Goal: Transaction & Acquisition: Subscribe to service/newsletter

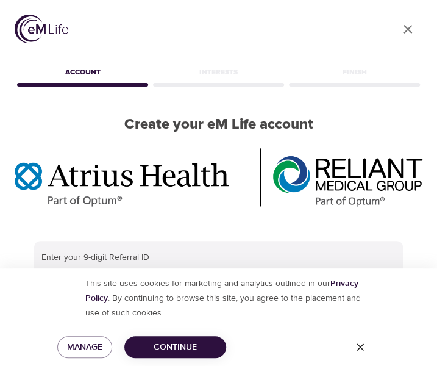
scroll to position [60, 0]
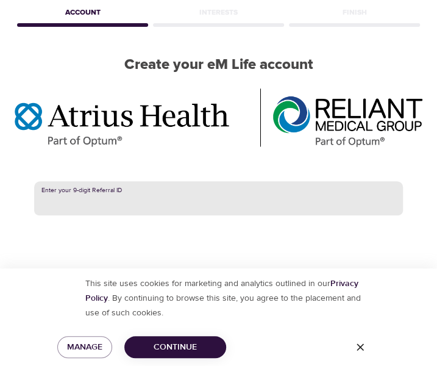
click at [128, 206] on input "text" at bounding box center [218, 198] width 369 height 34
type input "387995305"
click at [151, 347] on span "Continue" at bounding box center [175, 347] width 82 height 15
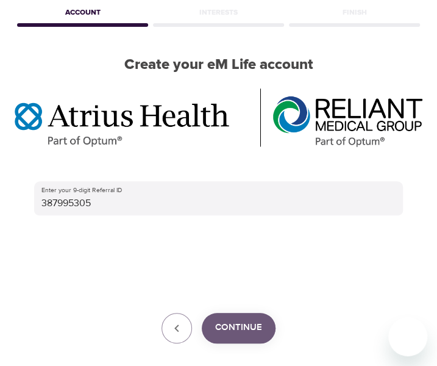
click at [237, 325] on span "Continue" at bounding box center [238, 328] width 47 height 16
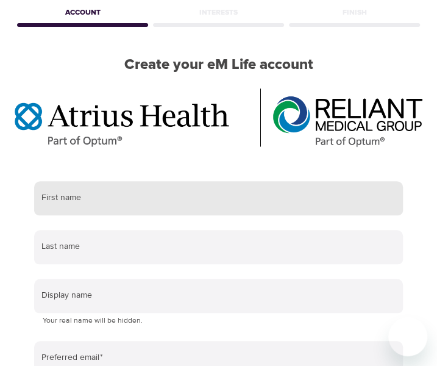
click at [68, 207] on input "text" at bounding box center [218, 198] width 369 height 34
type input "Lauren"
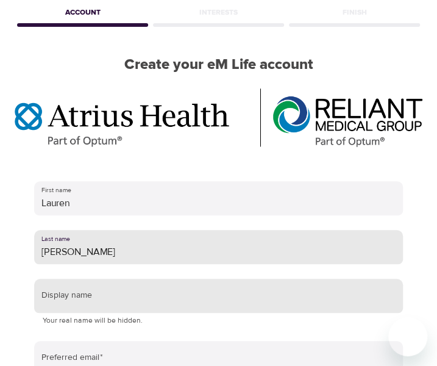
type input "Chaves"
click at [66, 296] on input "text" at bounding box center [218, 296] width 369 height 34
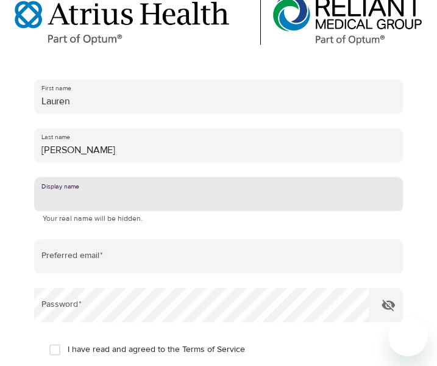
scroll to position [162, 0]
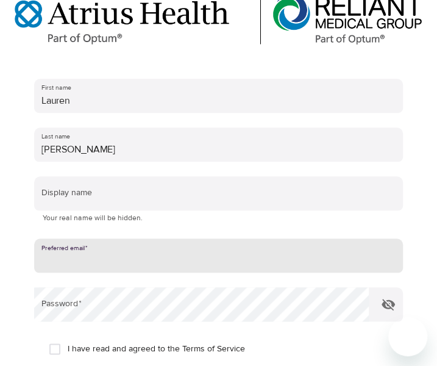
click at [70, 267] on input "email" at bounding box center [218, 256] width 369 height 34
type input "[EMAIL_ADDRESS][DOMAIN_NAME]"
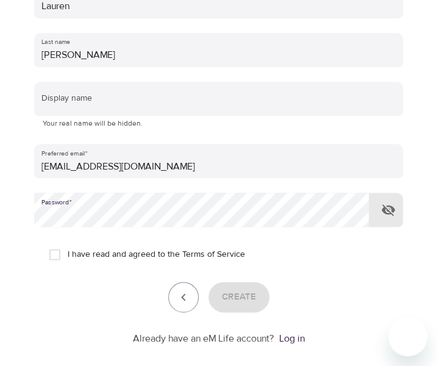
scroll to position [257, 0]
click at [57, 253] on input "I have read and agreed to the Terms of Service" at bounding box center [55, 254] width 26 height 26
checkbox input "true"
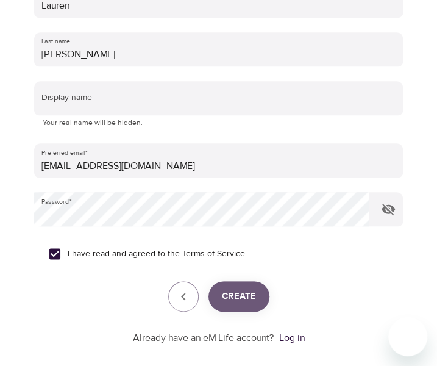
click at [264, 295] on button "Create" at bounding box center [239, 296] width 61 height 31
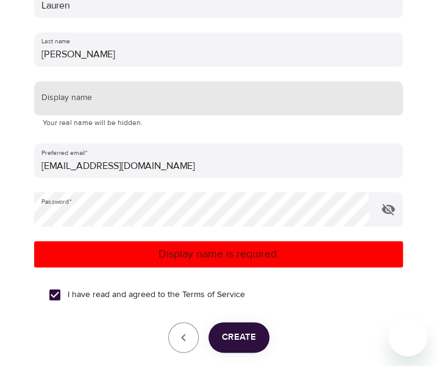
click at [138, 94] on input "text" at bounding box center [218, 98] width 369 height 34
type input "L.C."
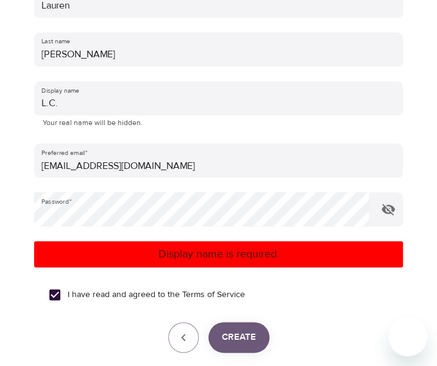
click at [240, 328] on button "Create" at bounding box center [239, 337] width 61 height 31
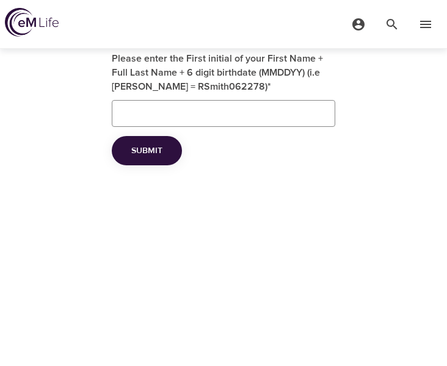
click at [232, 113] on input "Please enter the First initial of your First Name + Full Last Name + 6 digit bi…" at bounding box center [223, 113] width 223 height 27
type input "LChaves09161984"
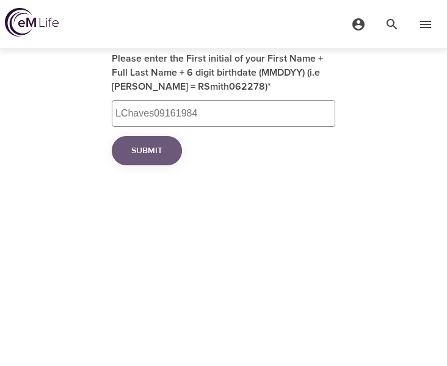
click at [144, 145] on span "Submit" at bounding box center [146, 150] width 31 height 15
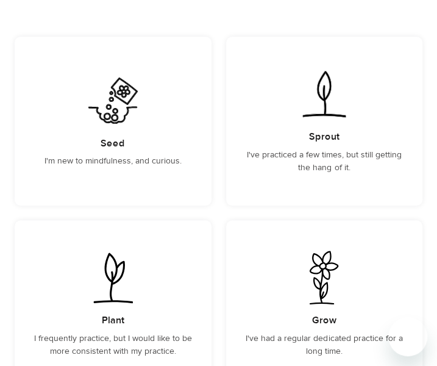
scroll to position [149, 0]
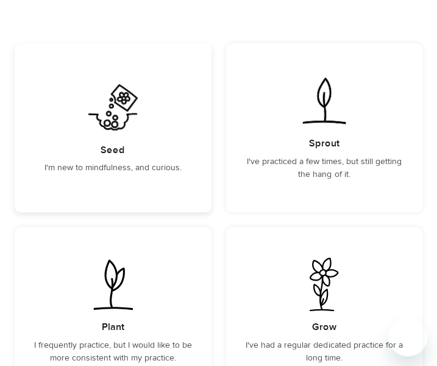
click at [142, 126] on img at bounding box center [113, 108] width 62 height 54
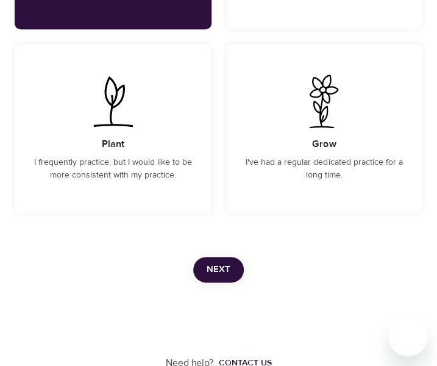
scroll to position [336, 0]
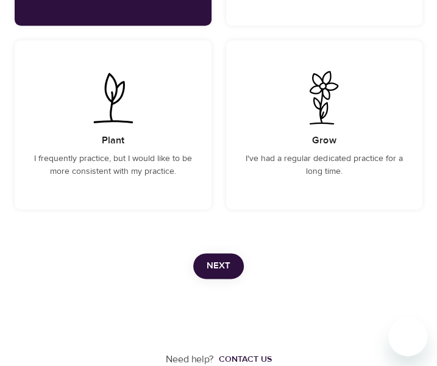
click at [212, 263] on span "Next" at bounding box center [219, 266] width 24 height 16
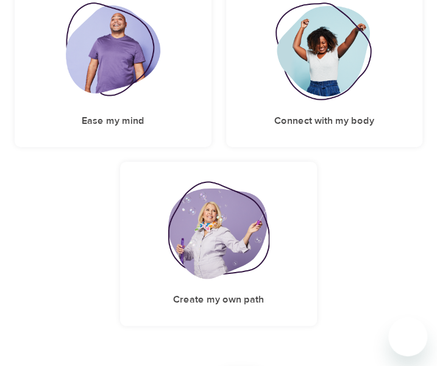
scroll to position [239, 0]
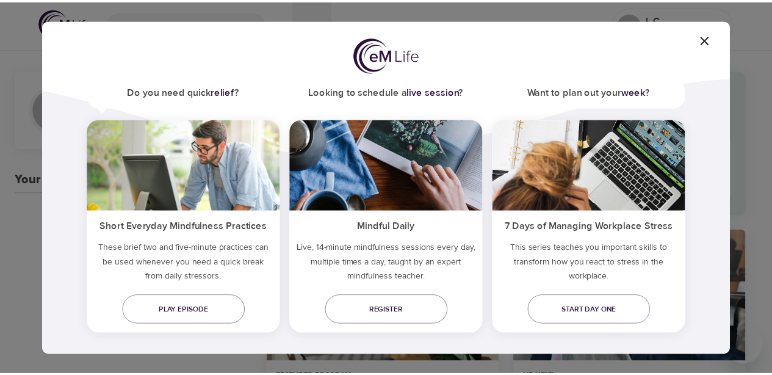
scroll to position [92, 0]
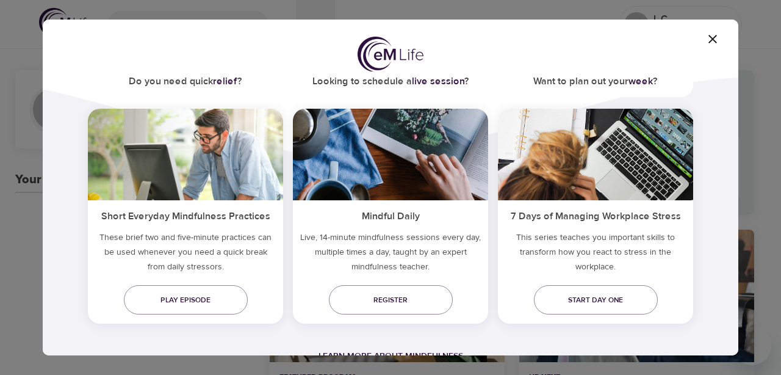
click at [437, 40] on icon "button" at bounding box center [712, 39] width 15 height 15
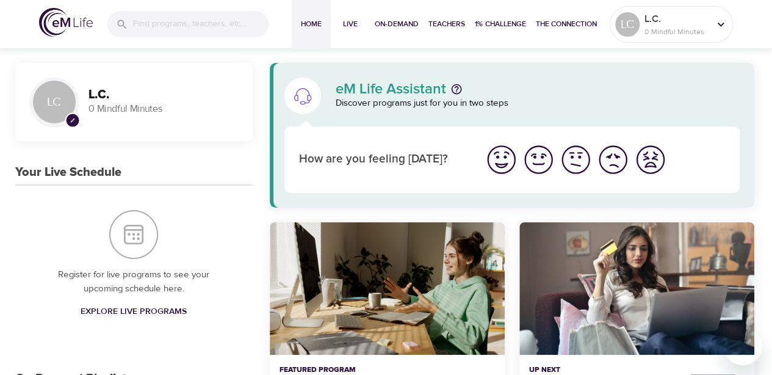
scroll to position [0, 0]
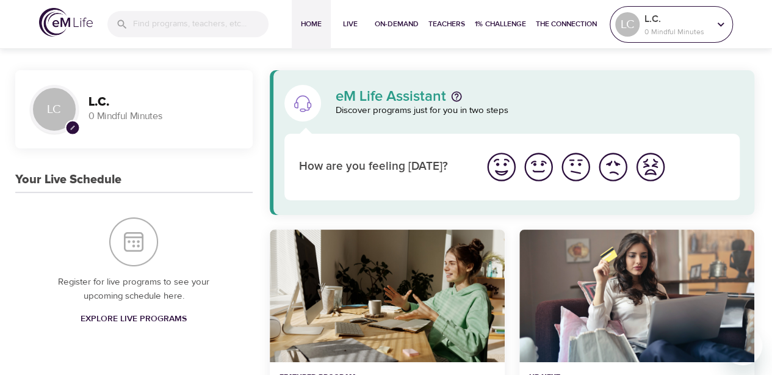
click at [437, 18] on div "L.C. 0 Mindful Minutes" at bounding box center [677, 24] width 70 height 31
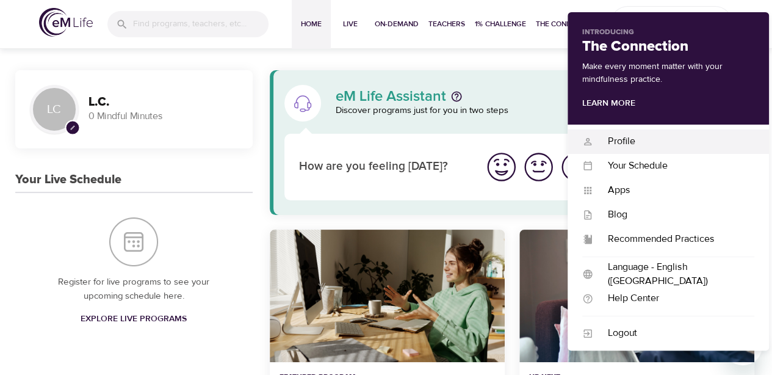
click at [437, 132] on div "Profile Profile" at bounding box center [667, 141] width 201 height 24
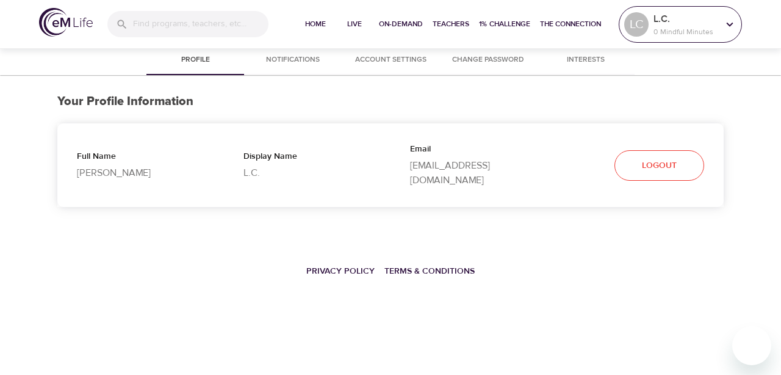
click at [437, 21] on p "L.C." at bounding box center [685, 19] width 65 height 15
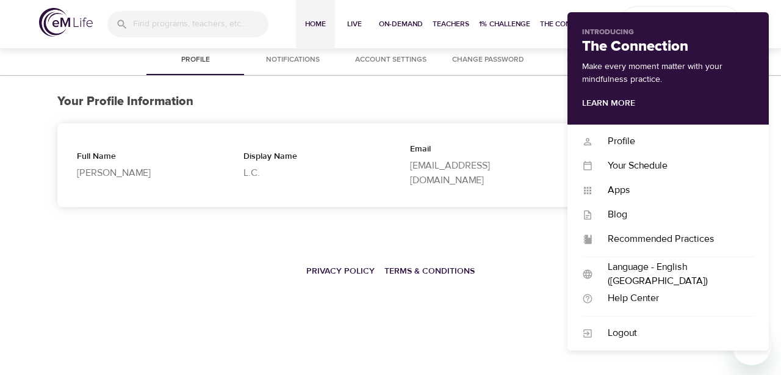
click at [315, 18] on span "Home" at bounding box center [315, 24] width 29 height 13
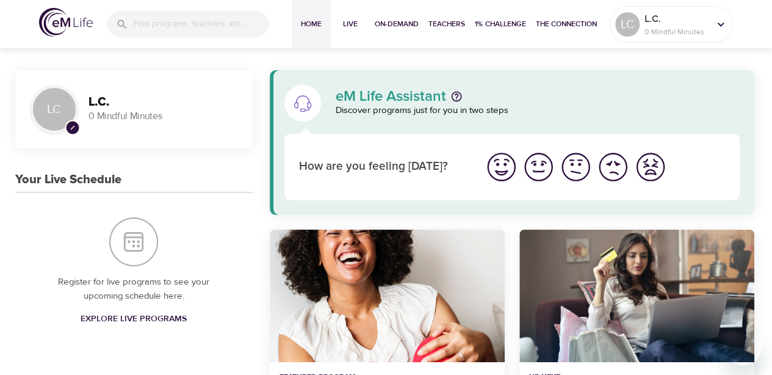
click at [178, 26] on input "search" at bounding box center [200, 24] width 135 height 26
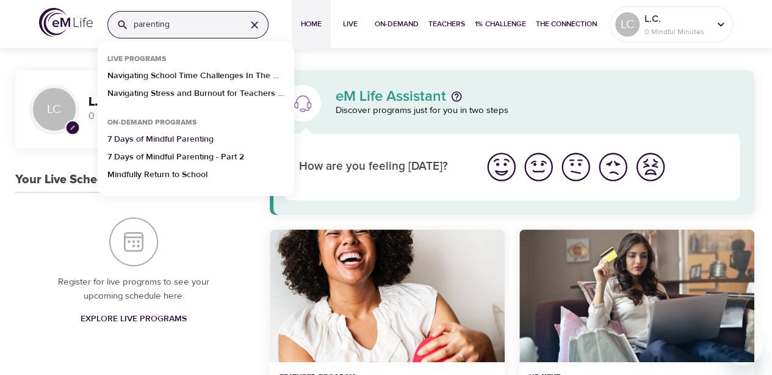
type input "parenting"
click at [202, 137] on p "7 Days of Mindful Parenting" at bounding box center [160, 142] width 106 height 18
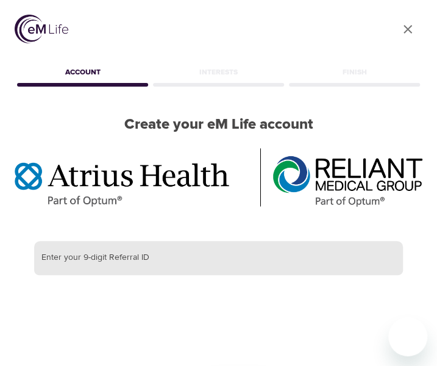
click at [120, 259] on input "text" at bounding box center [218, 258] width 369 height 34
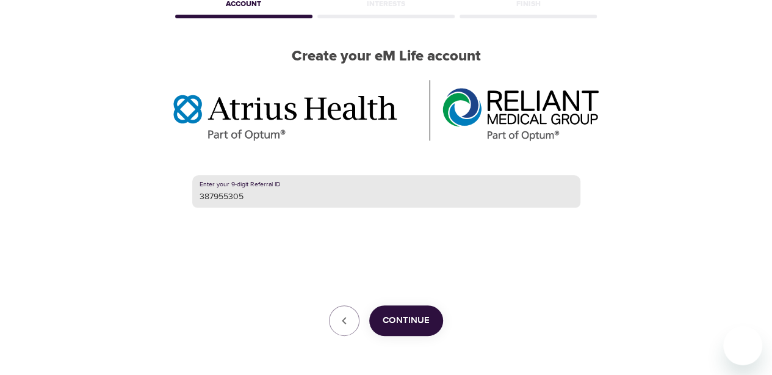
scroll to position [111, 0]
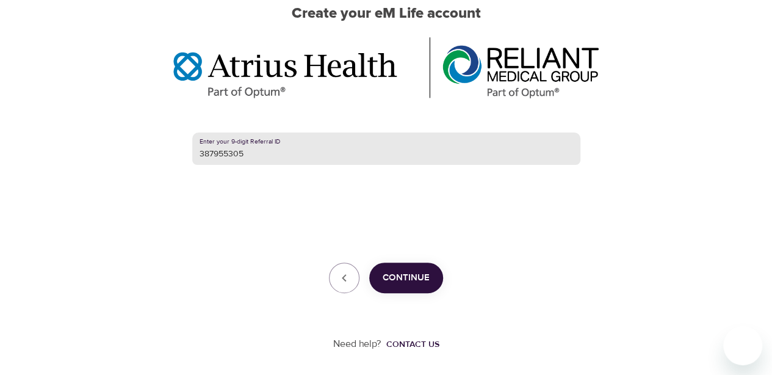
type input "387955305"
click at [408, 279] on span "Continue" at bounding box center [405, 278] width 47 height 16
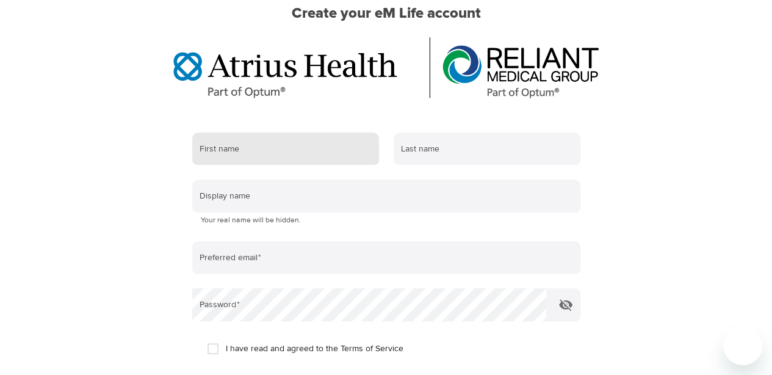
click at [284, 142] on input "text" at bounding box center [285, 148] width 187 height 33
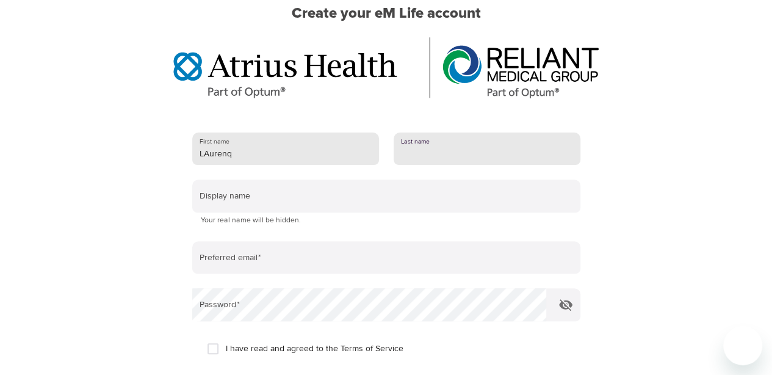
click at [271, 153] on input "LAurenq" at bounding box center [285, 148] width 187 height 33
click at [210, 156] on input "LAuren" at bounding box center [285, 148] width 187 height 33
type input "LAuren"
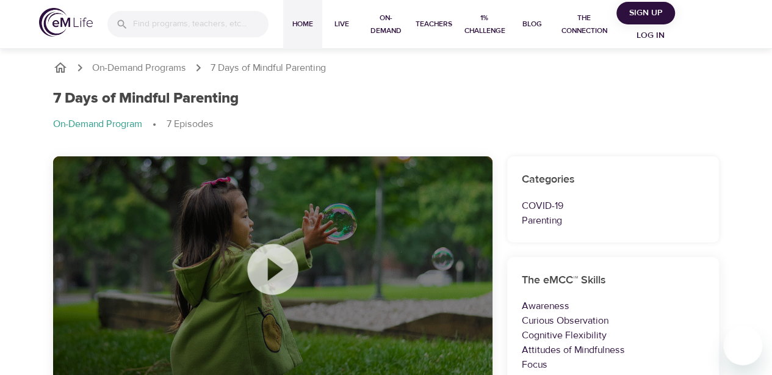
click at [306, 28] on span "Home" at bounding box center [302, 24] width 29 height 13
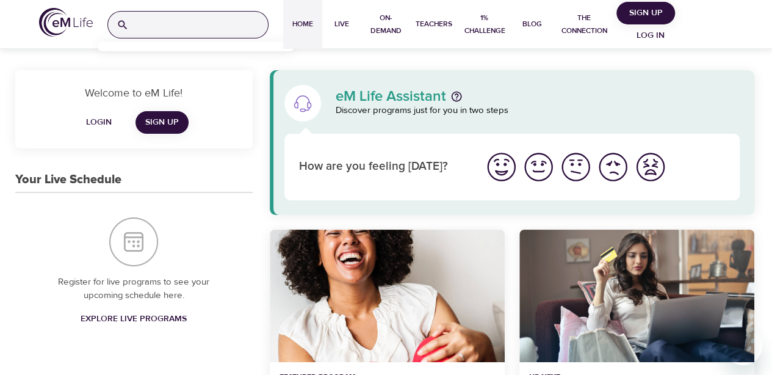
click at [212, 20] on input "search" at bounding box center [201, 25] width 134 height 26
click at [165, 73] on p "7 Days of Mindful Parenting" at bounding box center [160, 79] width 106 height 18
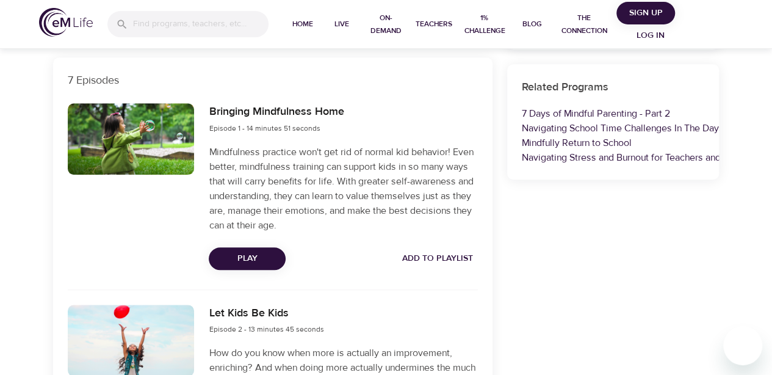
scroll to position [407, 0]
click at [459, 259] on span "Add to Playlist" at bounding box center [437, 258] width 71 height 15
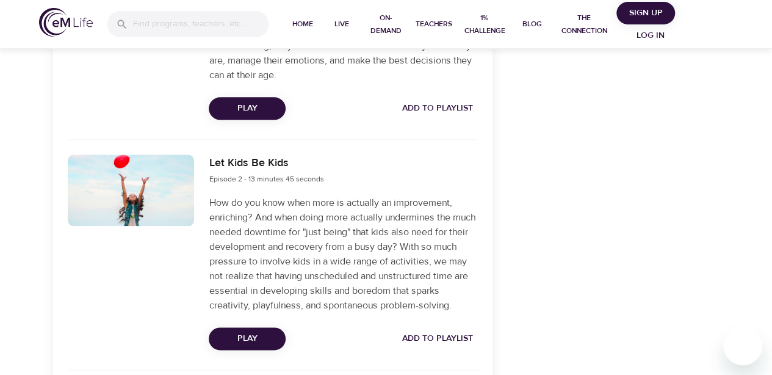
scroll to position [551, 0]
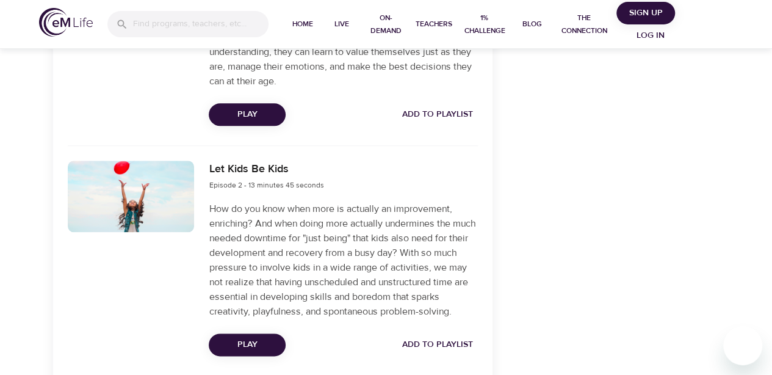
click at [469, 123] on button "Add to Playlist" at bounding box center [437, 114] width 81 height 23
click at [432, 110] on span "Add to Playlist" at bounding box center [437, 114] width 71 height 15
click at [655, 33] on span "Log in" at bounding box center [650, 35] width 49 height 15
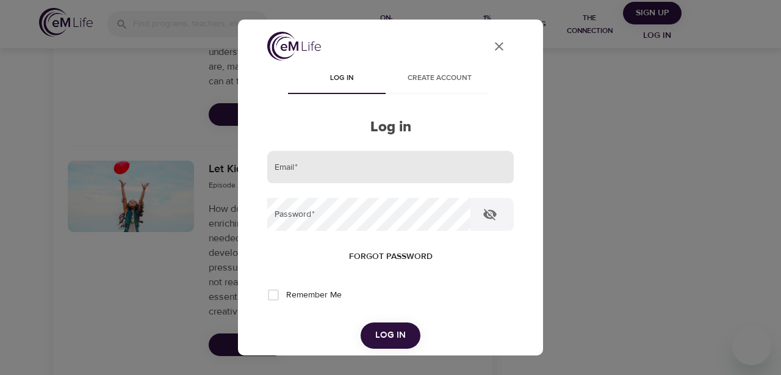
click at [345, 172] on input "email" at bounding box center [390, 167] width 246 height 33
type input "lauren91684@yahoo.com"
click at [361, 322] on button "Log in" at bounding box center [391, 335] width 60 height 26
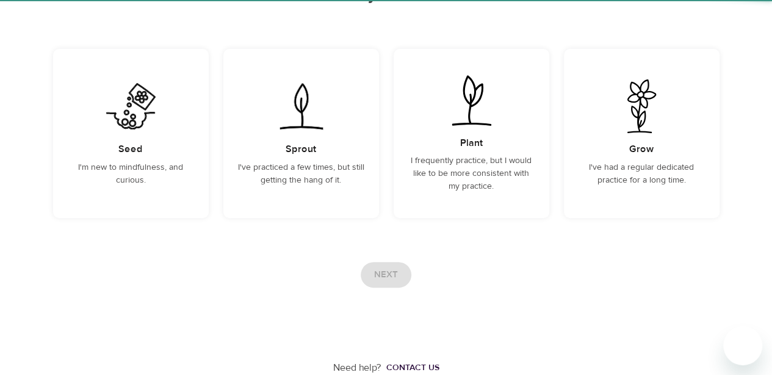
scroll to position [143, 0]
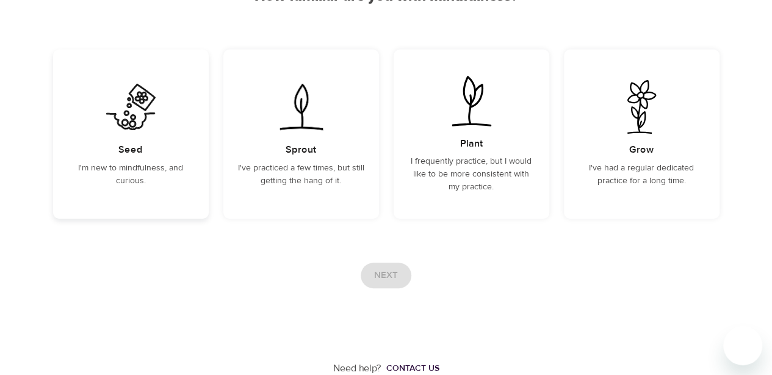
click at [126, 130] on img at bounding box center [131, 107] width 62 height 54
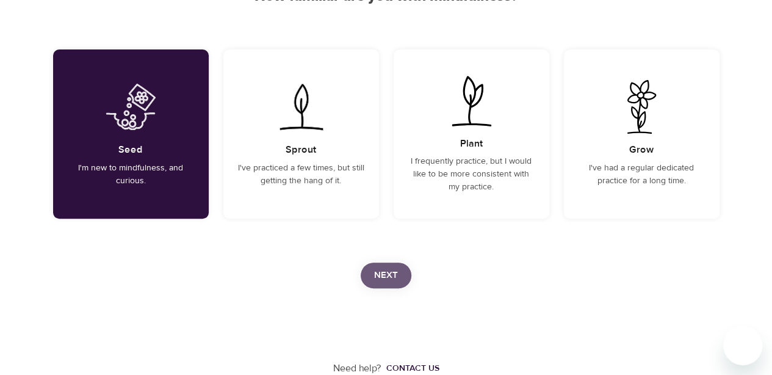
click at [389, 272] on span "Next" at bounding box center [386, 275] width 24 height 16
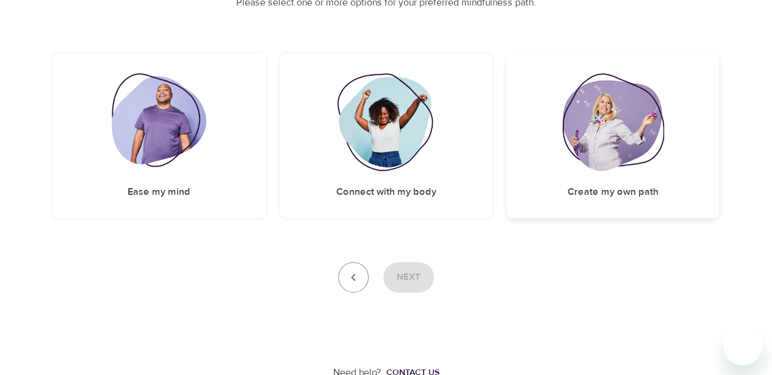
click at [641, 162] on img at bounding box center [612, 122] width 101 height 98
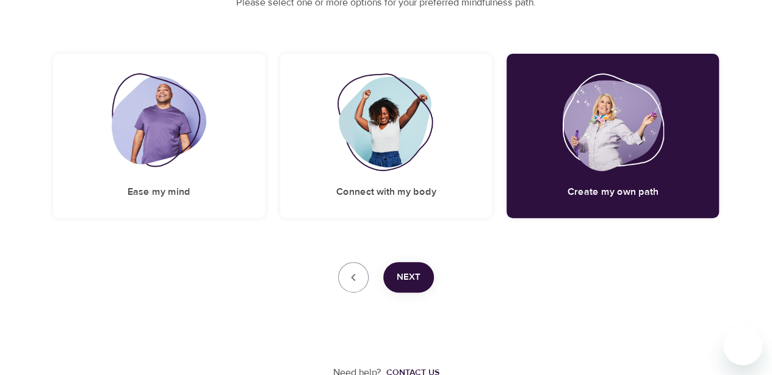
click at [414, 277] on span "Next" at bounding box center [409, 277] width 24 height 16
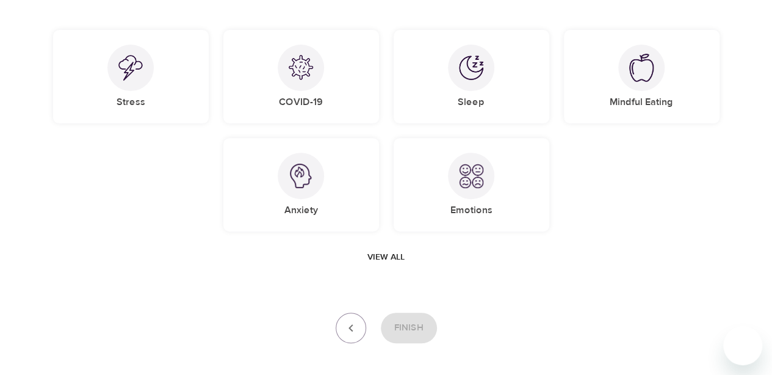
scroll to position [213, 0]
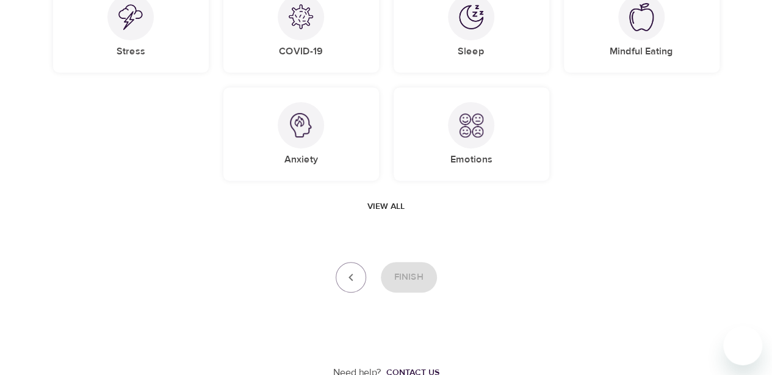
click at [389, 207] on span "View all" at bounding box center [385, 206] width 37 height 15
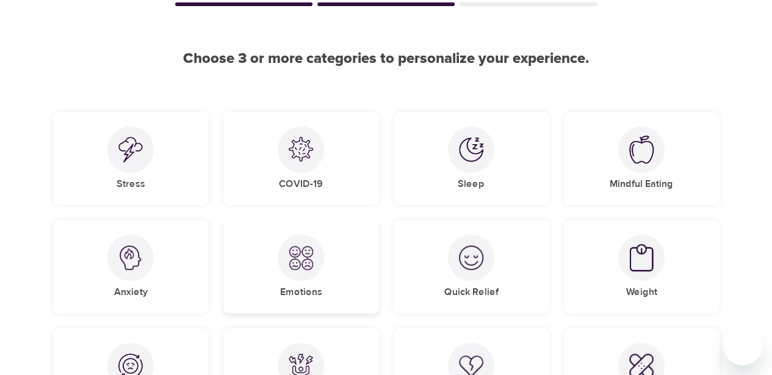
scroll to position [76, 0]
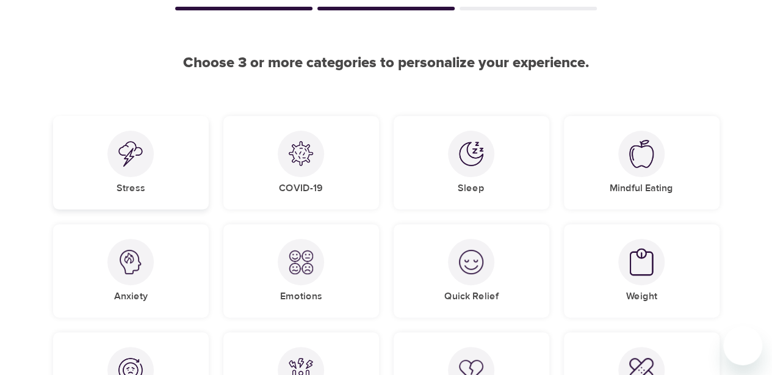
click at [146, 184] on div "Stress" at bounding box center [131, 162] width 156 height 93
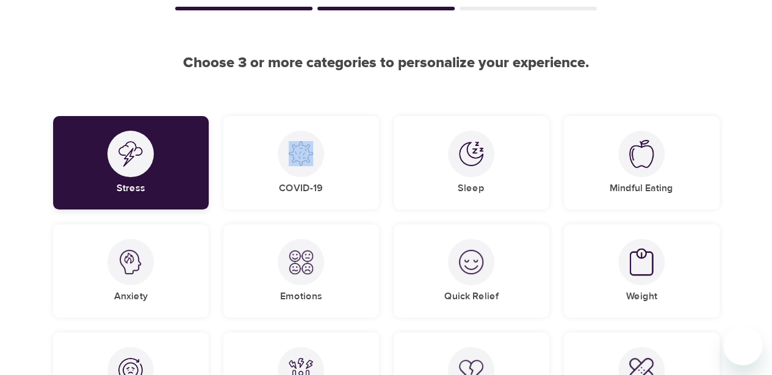
click at [146, 184] on div "Stress" at bounding box center [131, 162] width 156 height 93
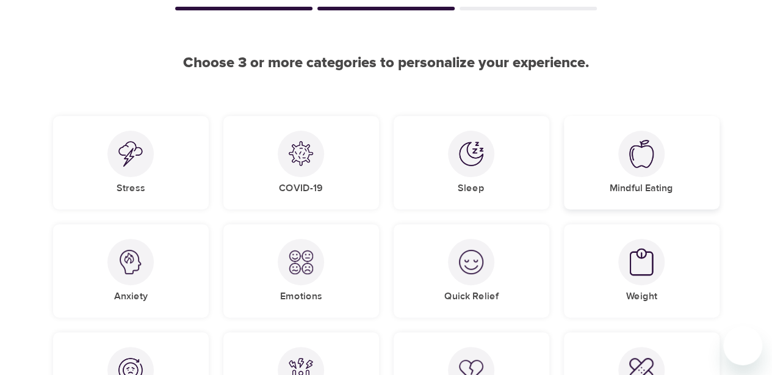
click at [604, 182] on div "Mindful Eating" at bounding box center [642, 162] width 156 height 93
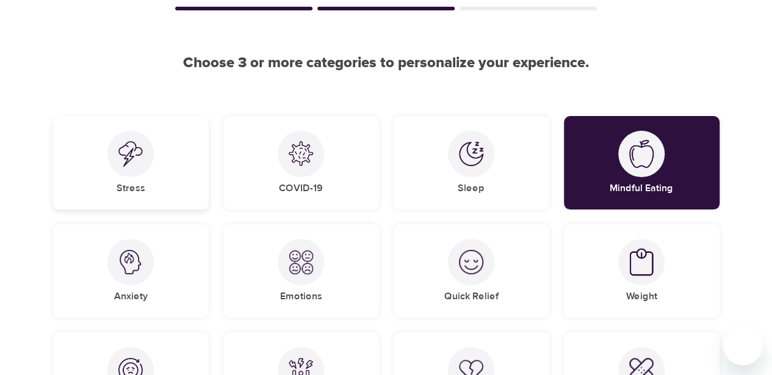
click at [145, 146] on div at bounding box center [130, 154] width 46 height 46
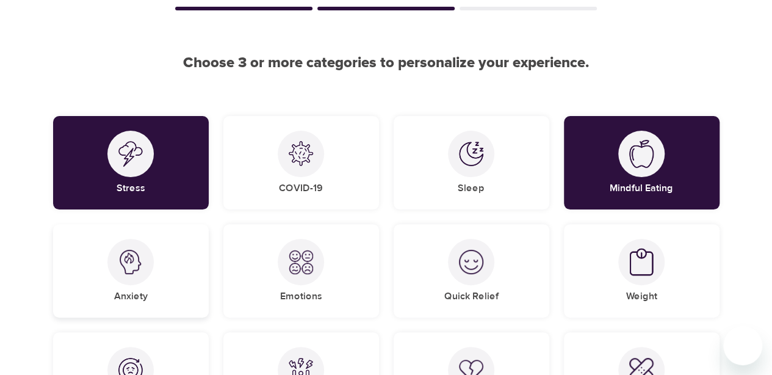
click at [140, 276] on div at bounding box center [130, 262] width 46 height 46
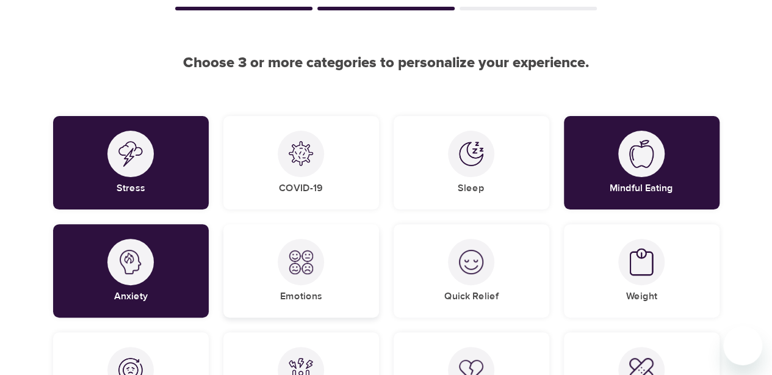
click at [322, 281] on div "Emotions" at bounding box center [301, 270] width 156 height 93
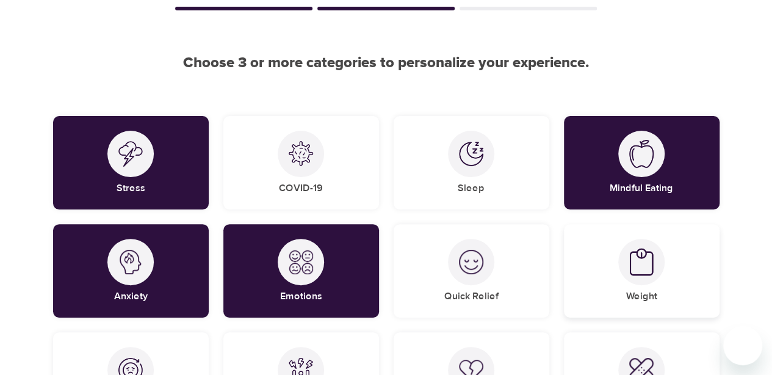
click at [638, 270] on img at bounding box center [641, 262] width 24 height 29
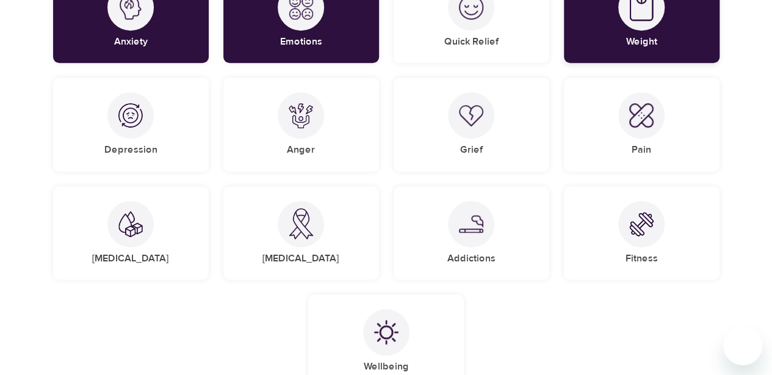
scroll to position [337, 0]
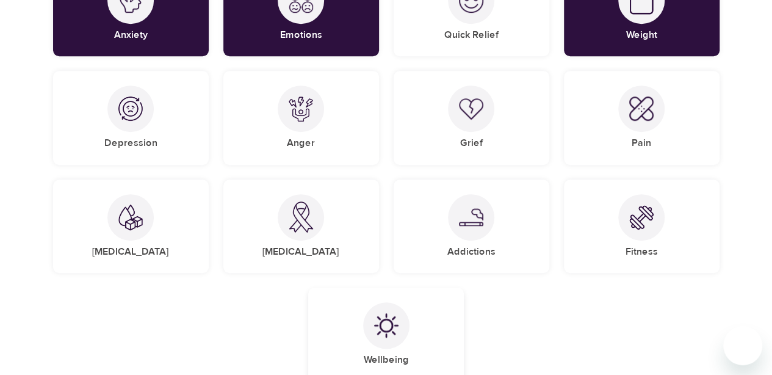
click at [406, 329] on div at bounding box center [386, 325] width 46 height 46
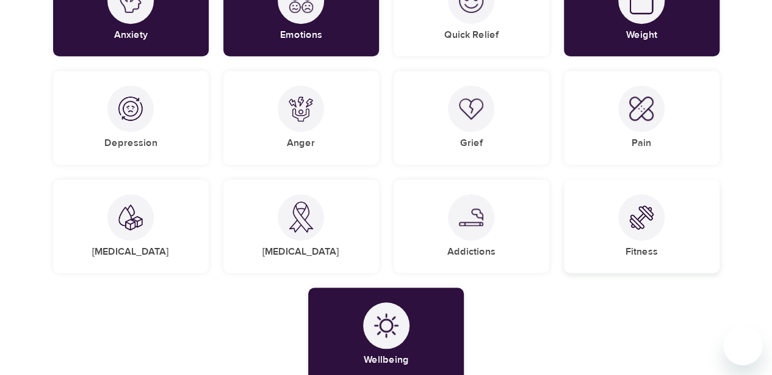
click at [648, 217] on img at bounding box center [641, 217] width 24 height 24
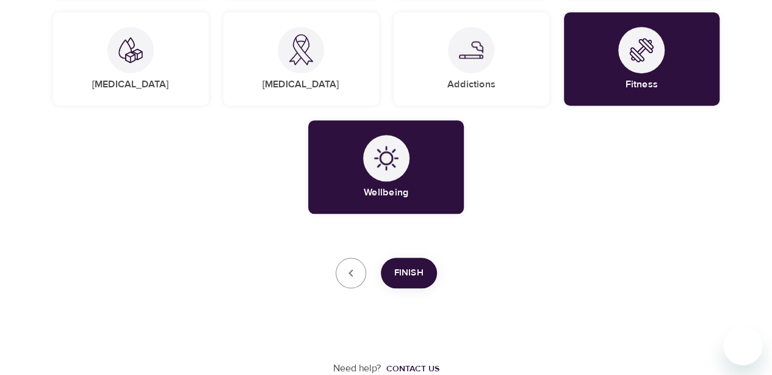
click at [414, 265] on span "Finish" at bounding box center [408, 273] width 29 height 16
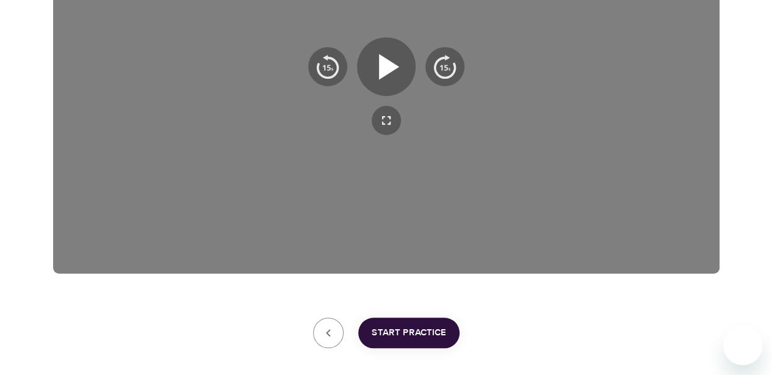
scroll to position [318, 0]
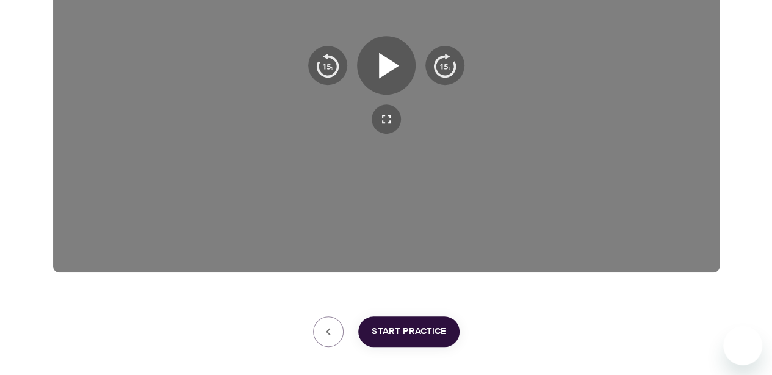
click at [405, 330] on span "Start Practice" at bounding box center [409, 331] width 74 height 16
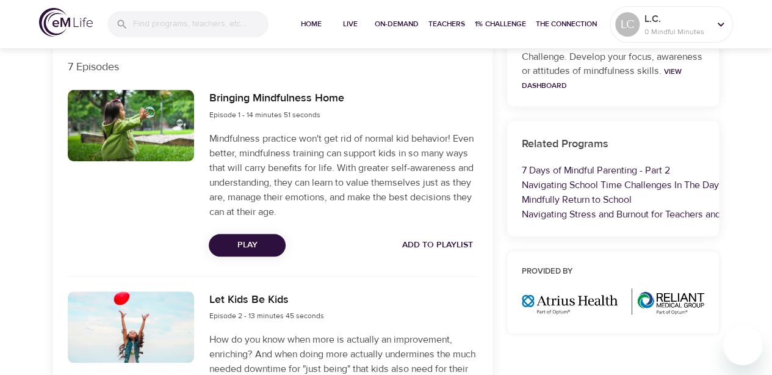
scroll to position [423, 0]
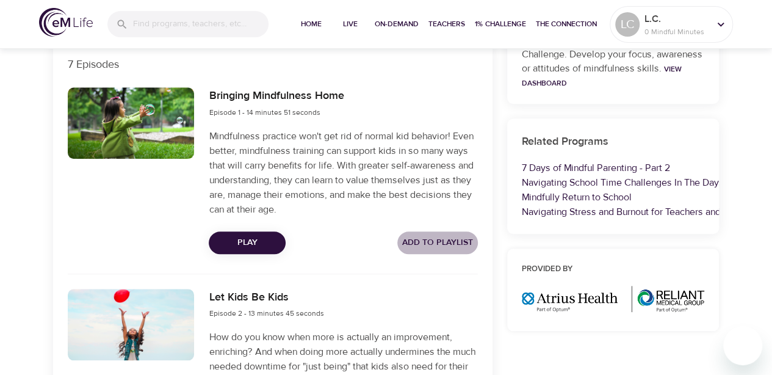
click at [437, 248] on span "Add to Playlist" at bounding box center [437, 242] width 71 height 15
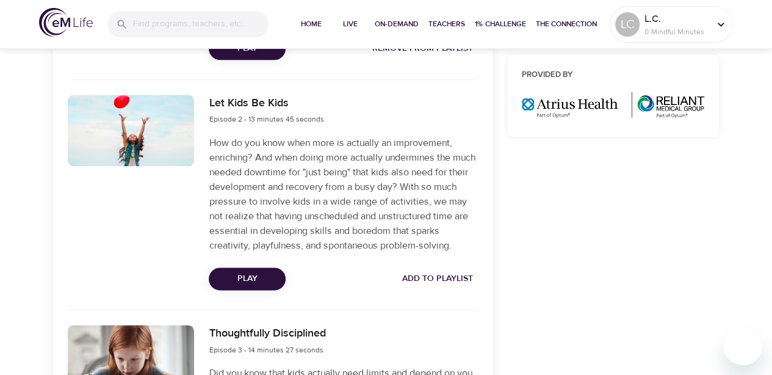
scroll to position [620, 0]
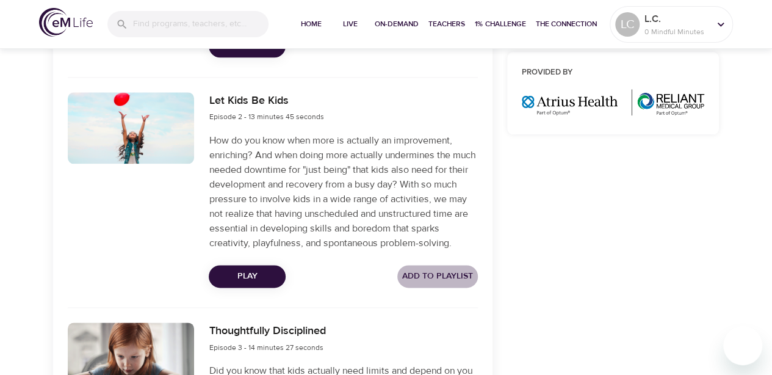
click at [432, 284] on span "Add to Playlist" at bounding box center [437, 275] width 71 height 15
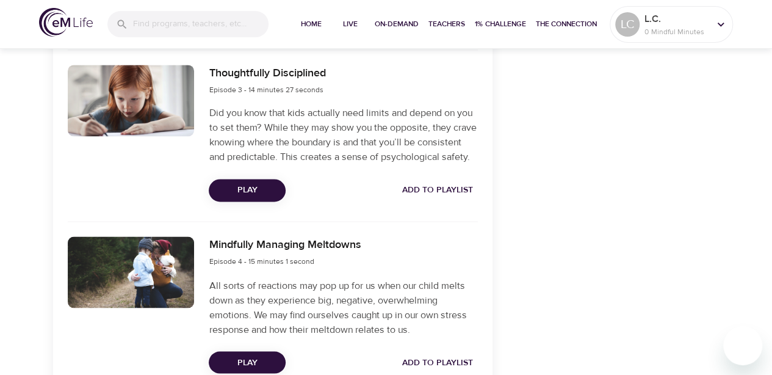
scroll to position [885, 0]
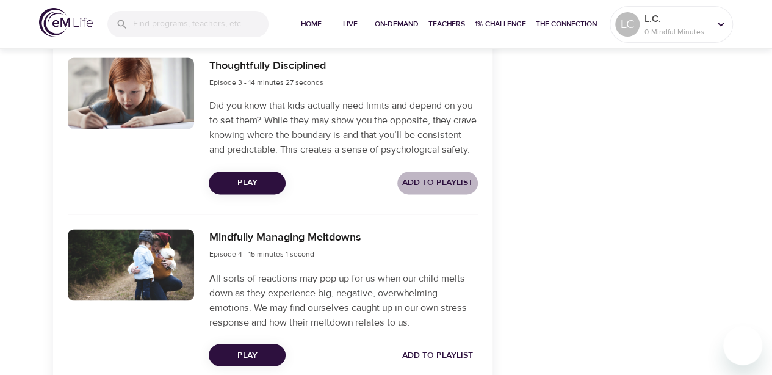
click at [434, 190] on span "Add to Playlist" at bounding box center [437, 182] width 71 height 15
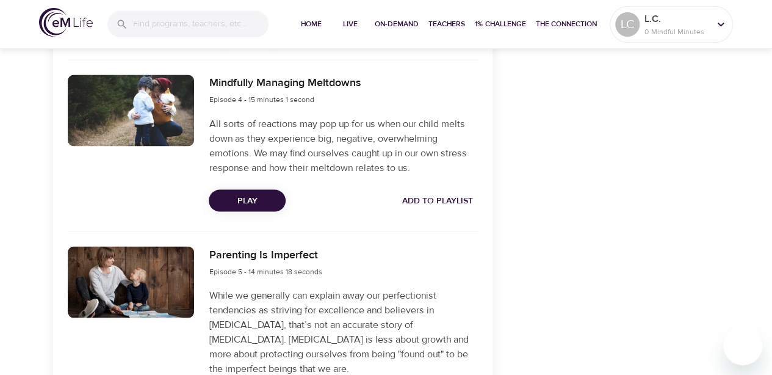
scroll to position [1040, 0]
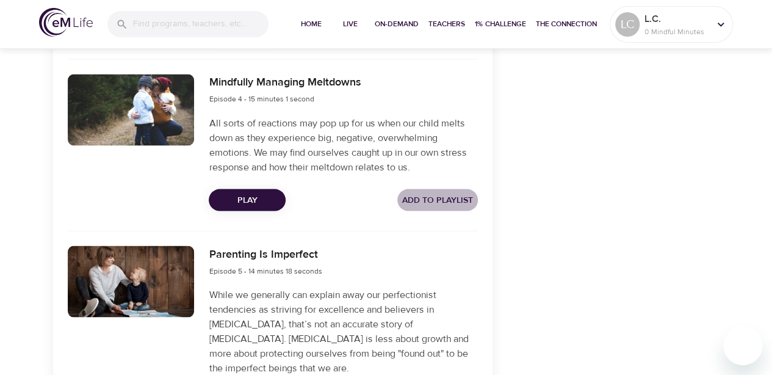
click at [449, 207] on span "Add to Playlist" at bounding box center [437, 199] width 71 height 15
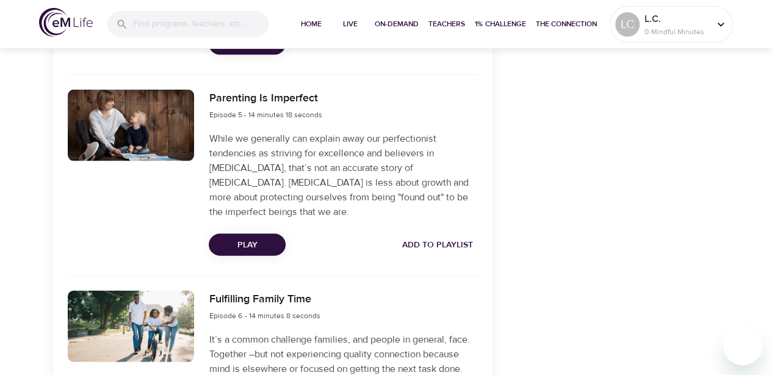
scroll to position [1215, 0]
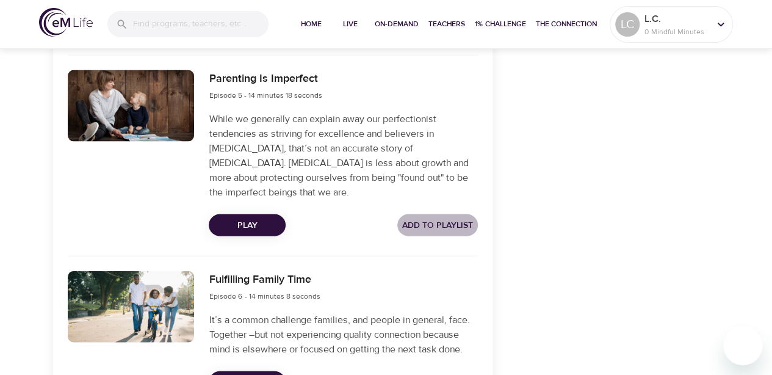
click at [439, 233] on span "Add to Playlist" at bounding box center [437, 225] width 71 height 15
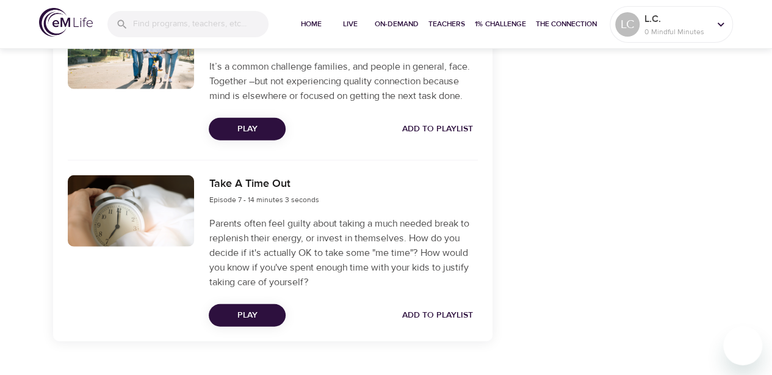
scroll to position [1471, 0]
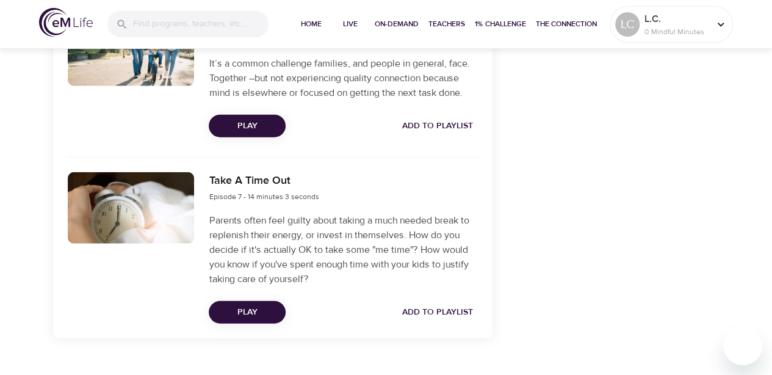
click at [446, 134] on span "Add to Playlist" at bounding box center [437, 125] width 71 height 15
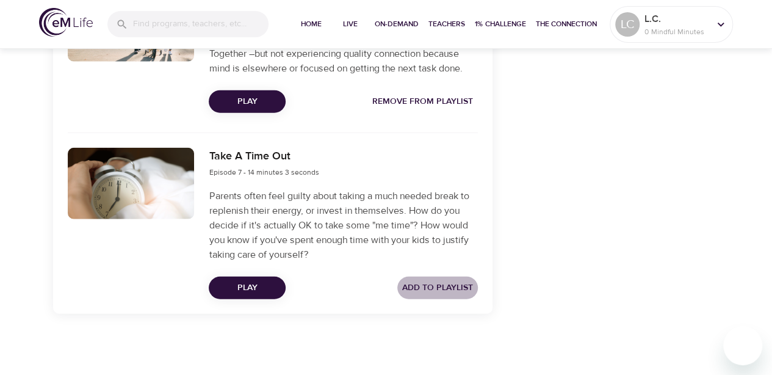
click at [431, 282] on span "Add to Playlist" at bounding box center [437, 287] width 71 height 15
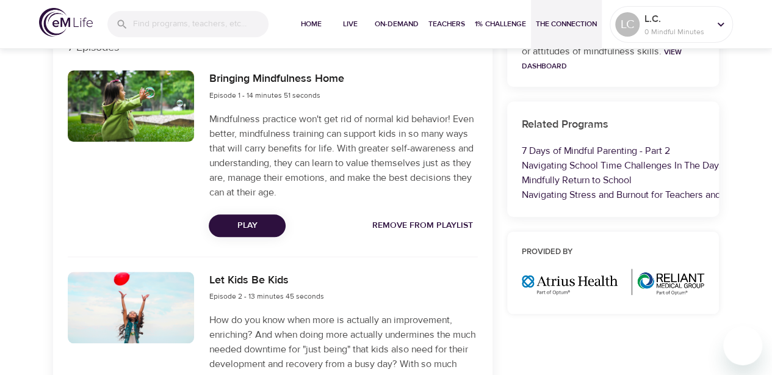
scroll to position [443, 0]
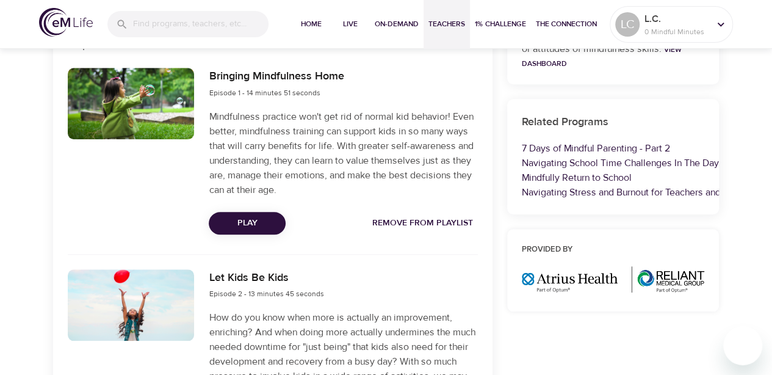
click at [445, 25] on span "Teachers" at bounding box center [446, 24] width 37 height 13
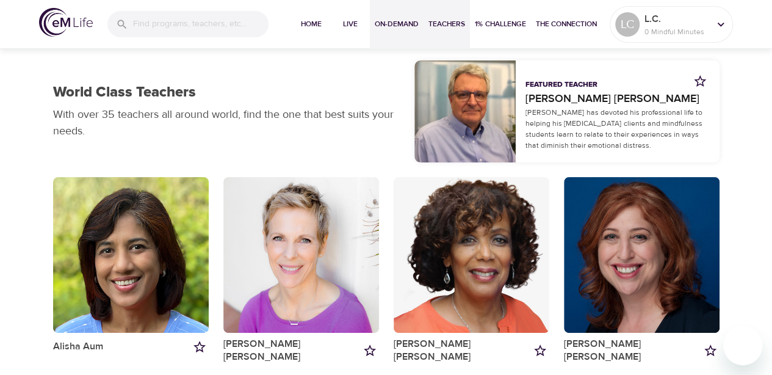
click at [390, 28] on span "On-Demand" at bounding box center [397, 24] width 44 height 13
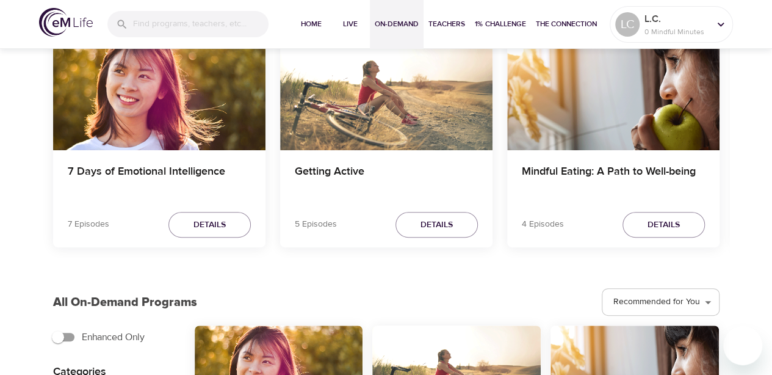
scroll to position [57, 0]
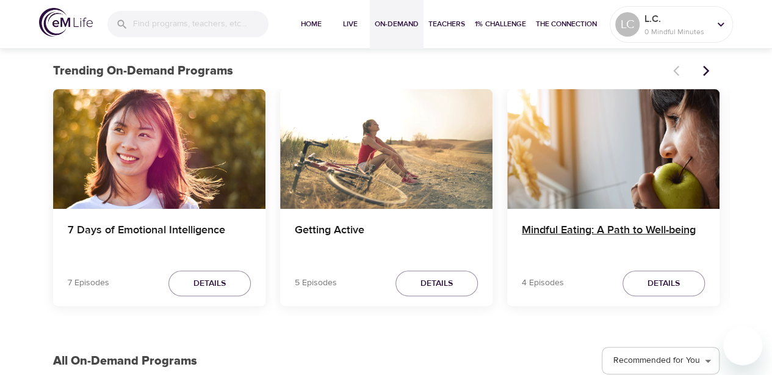
click at [619, 232] on h4 "Mindful Eating: A Path to Well-being" at bounding box center [613, 237] width 183 height 29
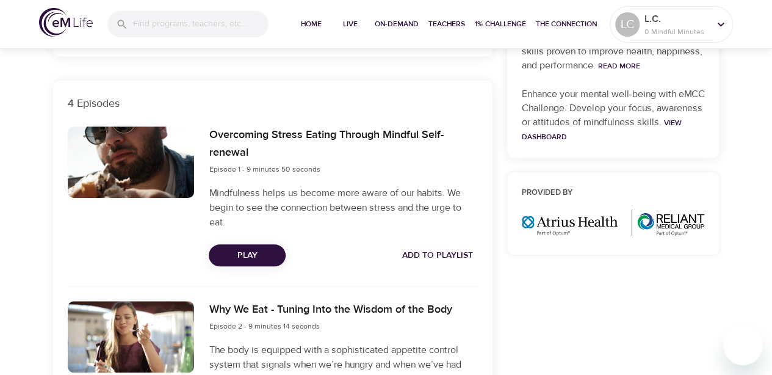
scroll to position [386, 0]
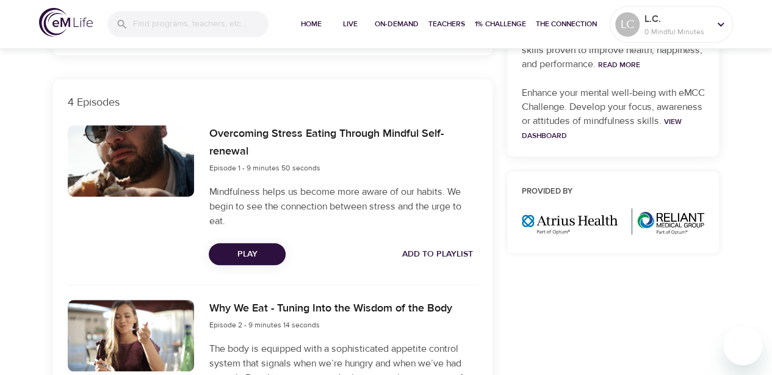
click at [450, 250] on span "Add to Playlist" at bounding box center [437, 253] width 71 height 15
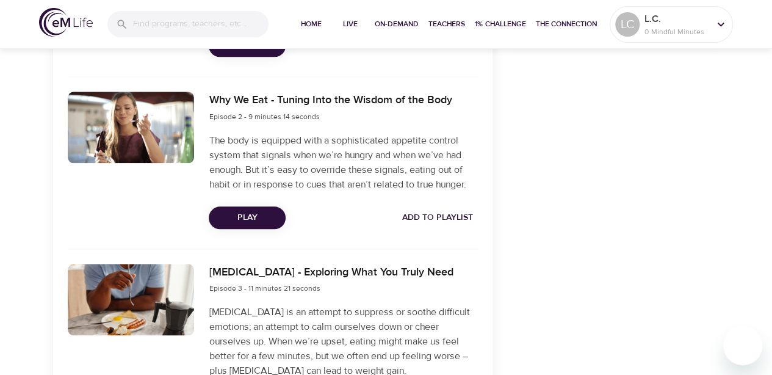
scroll to position [598, 0]
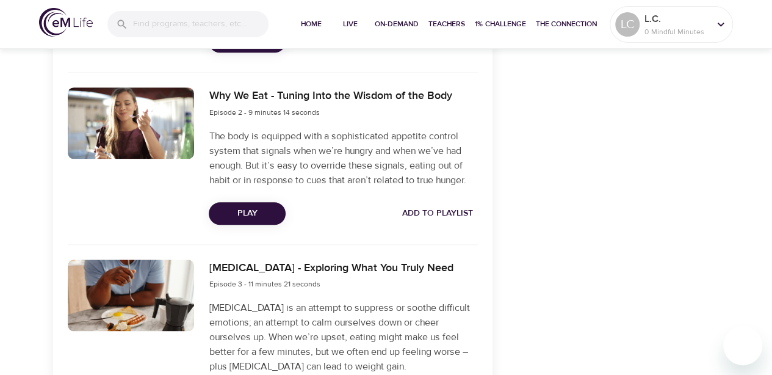
click at [431, 210] on span "Add to Playlist" at bounding box center [437, 213] width 71 height 15
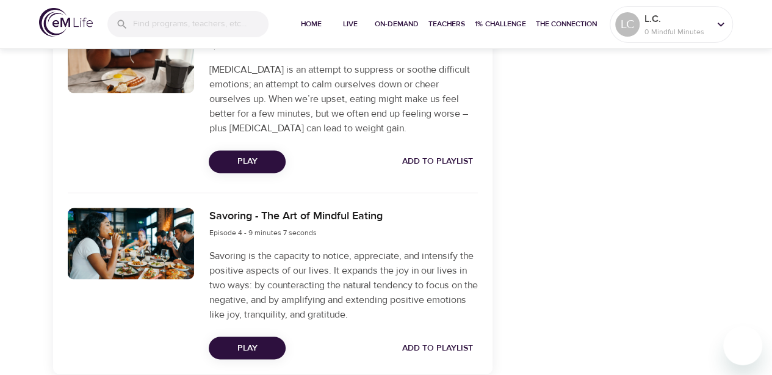
scroll to position [841, 0]
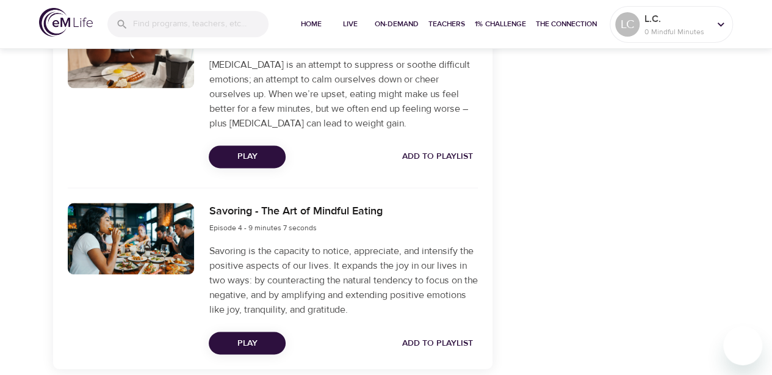
click at [450, 159] on span "Add to Playlist" at bounding box center [437, 156] width 71 height 15
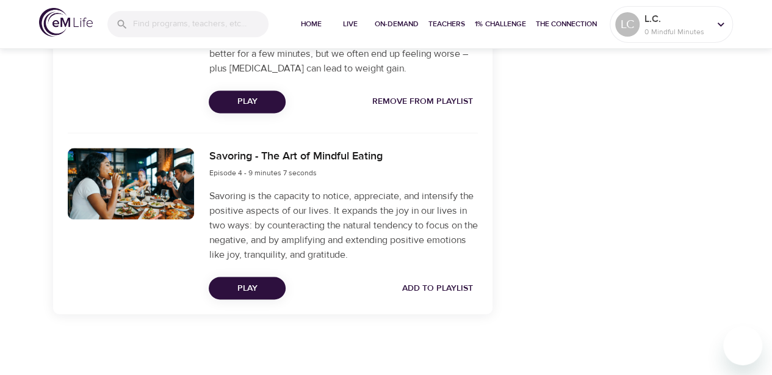
click at [439, 282] on span "Add to Playlist" at bounding box center [437, 287] width 71 height 15
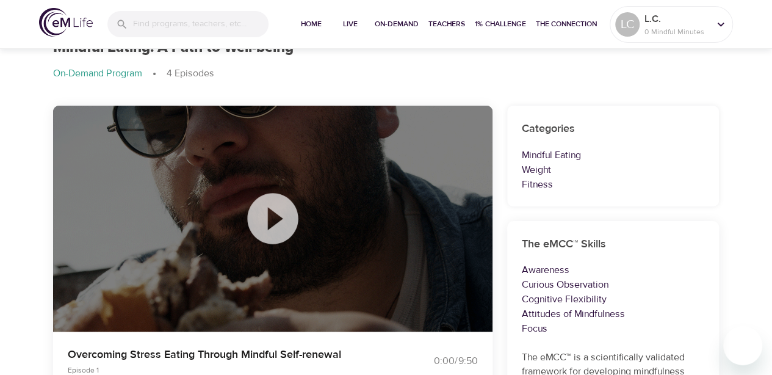
scroll to position [0, 0]
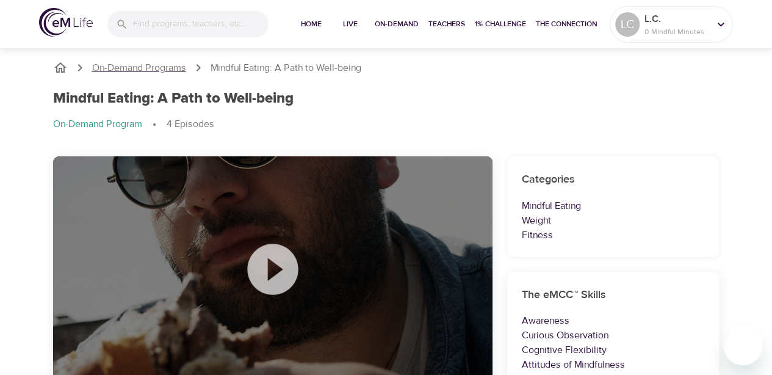
click at [150, 63] on p "On-Demand Programs" at bounding box center [139, 68] width 94 height 14
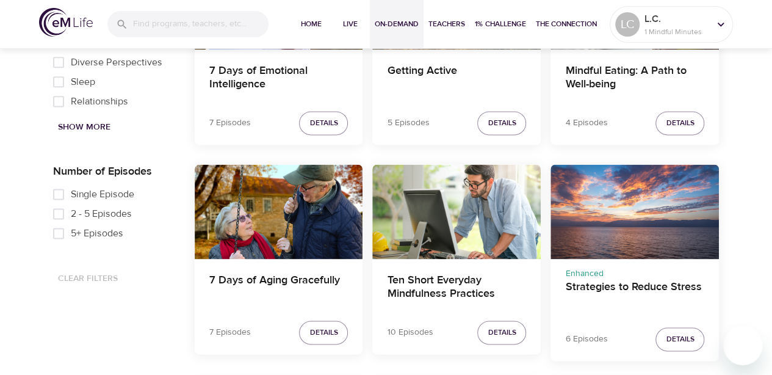
scroll to position [772, 0]
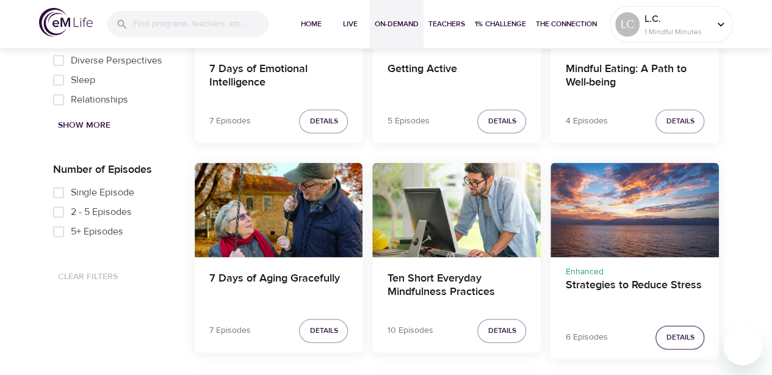
click at [667, 337] on span "Details" at bounding box center [680, 337] width 28 height 13
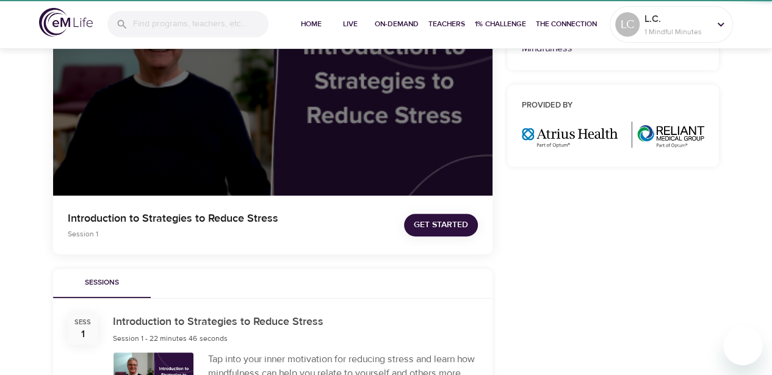
scroll to position [634, 0]
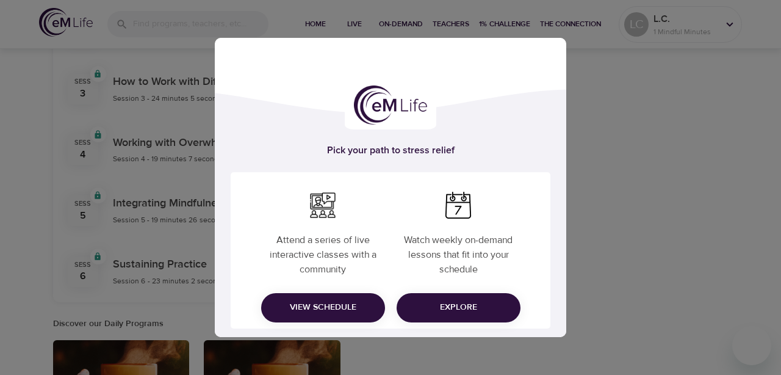
click at [627, 176] on div "Pick your path to stress relief Attend a series of live interactive classes wit…" at bounding box center [390, 187] width 781 height 375
click at [465, 312] on span "Explore" at bounding box center [458, 307] width 104 height 15
